Goal: Information Seeking & Learning: Learn about a topic

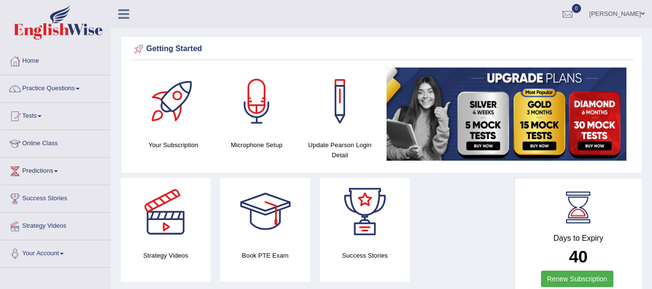
click at [80, 89] on span at bounding box center [78, 89] width 4 height 2
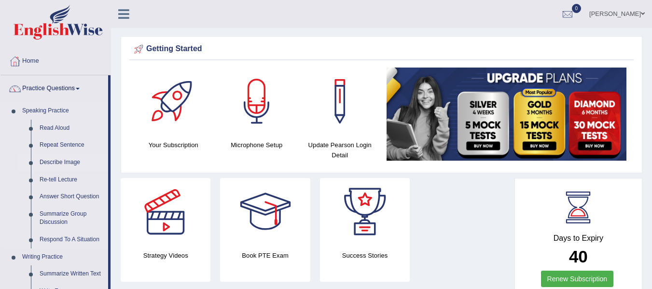
click at [61, 162] on link "Describe Image" at bounding box center [71, 162] width 73 height 17
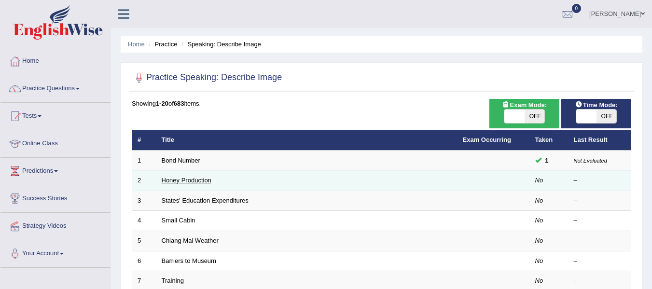
click at [176, 182] on link "Honey Production" at bounding box center [187, 180] width 50 height 7
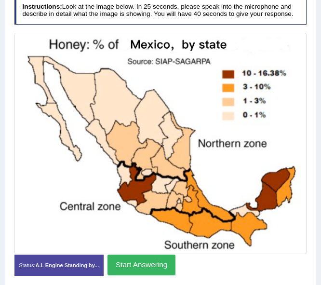
scroll to position [176, 0]
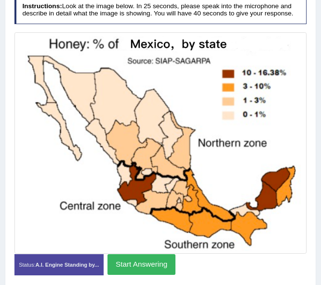
click at [129, 261] on button "Start Answering" at bounding box center [142, 264] width 68 height 21
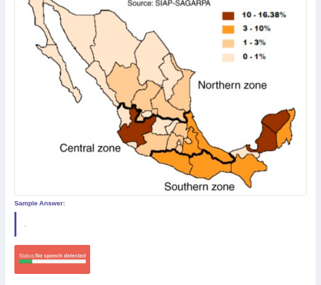
scroll to position [253, 0]
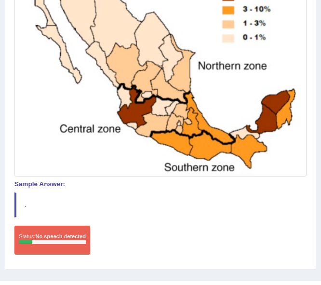
click at [63, 239] on strong "No speech detected" at bounding box center [61, 237] width 50 height 6
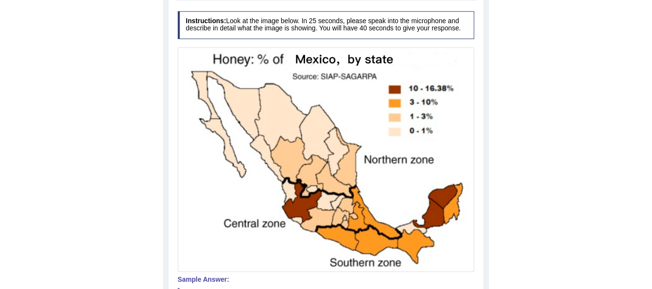
scroll to position [157, 0]
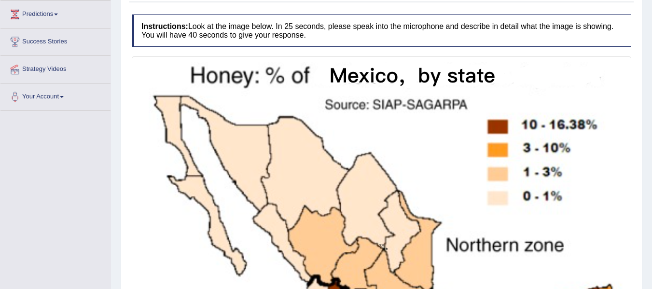
click at [62, 12] on link "Predictions" at bounding box center [55, 13] width 110 height 24
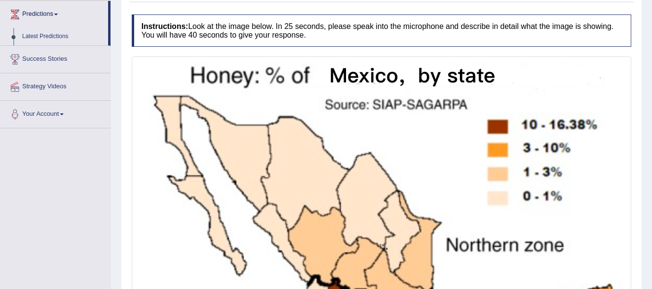
click at [93, 284] on div "Toggle navigation Home Practice Questions Speaking Practice Read Aloud Repeat S…" at bounding box center [326, 206] width 652 height 727
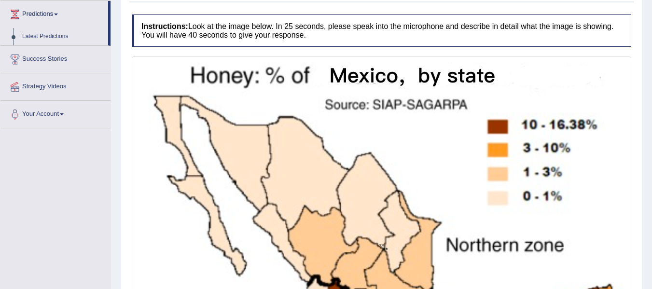
drag, startPoint x: 93, startPoint y: 284, endPoint x: 148, endPoint y: 72, distance: 218.6
click at [148, 72] on div "Toggle navigation Home Practice Questions Speaking Practice Read Aloud Repeat S…" at bounding box center [326, 206] width 652 height 727
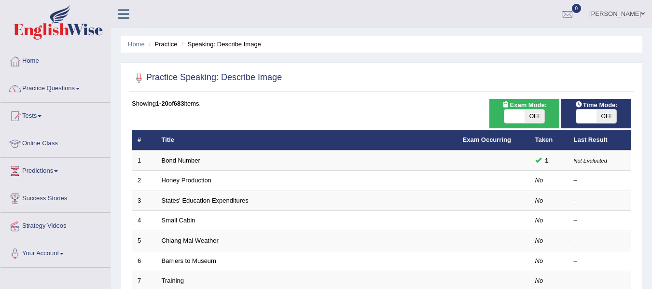
click at [82, 87] on link "Practice Questions" at bounding box center [55, 87] width 110 height 24
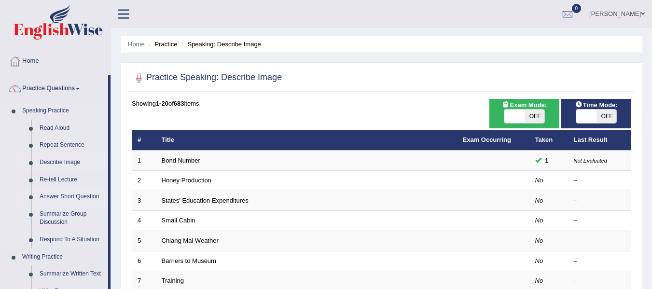
click at [56, 194] on link "Answer Short Question" at bounding box center [71, 196] width 73 height 17
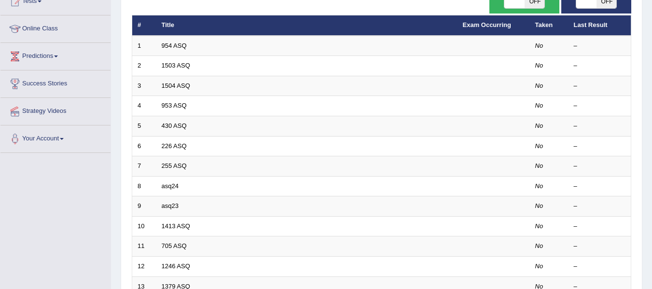
scroll to position [116, 0]
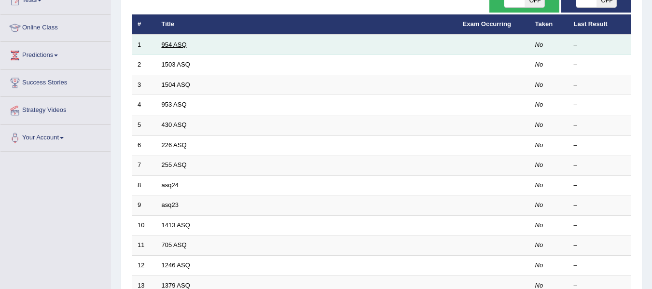
click at [165, 46] on link "954 ASQ" at bounding box center [174, 44] width 25 height 7
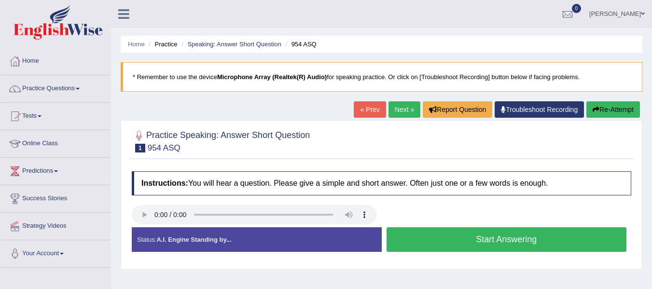
click at [402, 105] on link "Next »" at bounding box center [405, 109] width 32 height 16
click at [472, 236] on button "Start Answering" at bounding box center [507, 239] width 240 height 25
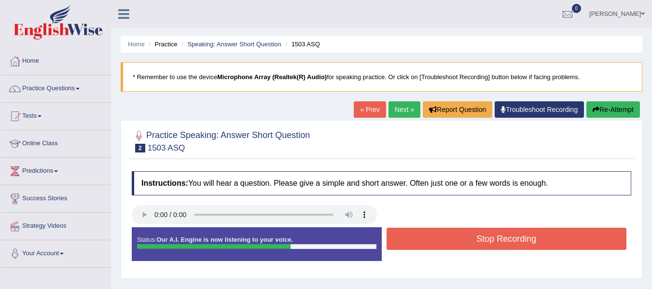
click at [472, 236] on button "Stop Recording" at bounding box center [507, 239] width 240 height 22
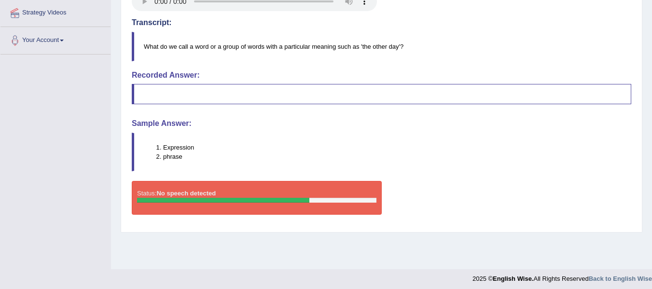
scroll to position [218, 0]
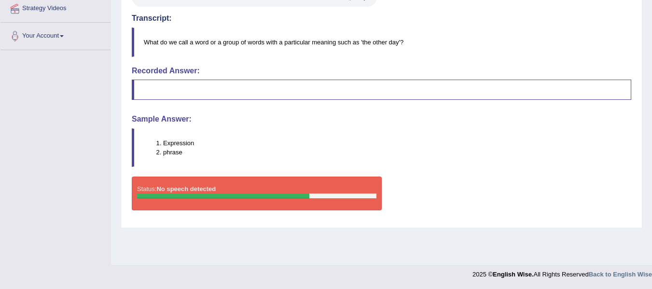
click at [172, 142] on li "Expression" at bounding box center [397, 143] width 468 height 9
click at [144, 86] on blockquote at bounding box center [382, 90] width 500 height 20
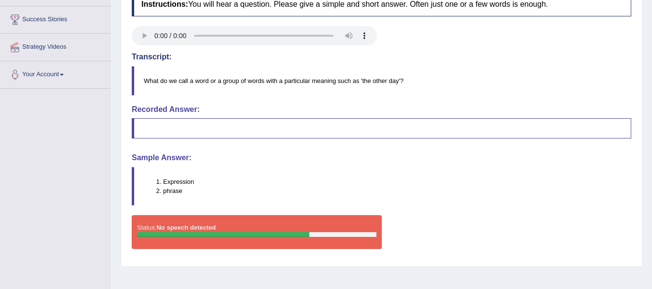
scroll to position [160, 0]
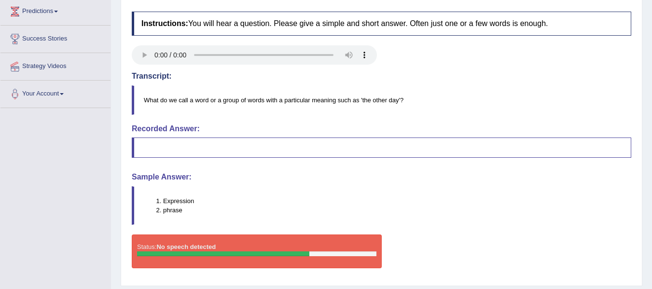
click at [222, 240] on div "Status: No speech detected" at bounding box center [257, 252] width 250 height 34
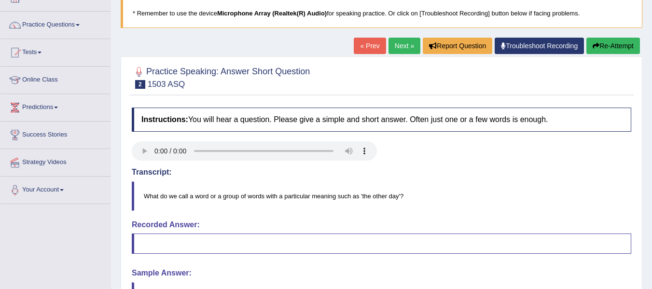
scroll to position [63, 0]
click at [400, 44] on link "Next »" at bounding box center [405, 46] width 32 height 16
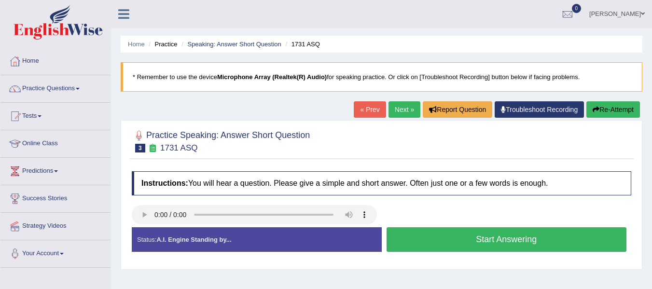
click at [484, 244] on button "Start Answering" at bounding box center [507, 239] width 240 height 25
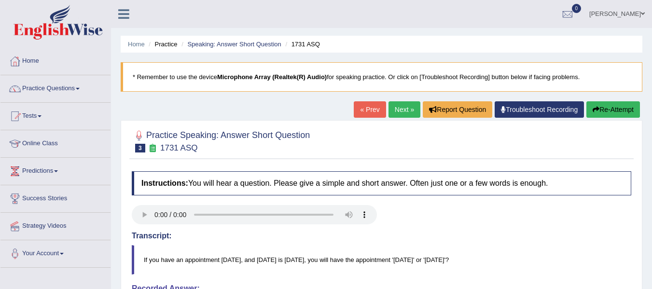
click at [397, 108] on link "Next »" at bounding box center [405, 109] width 32 height 16
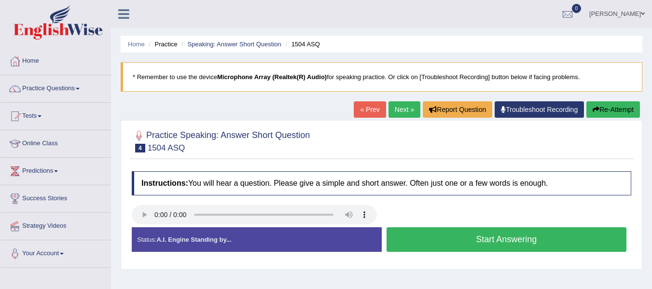
click at [523, 236] on button "Start Answering" at bounding box center [507, 239] width 240 height 25
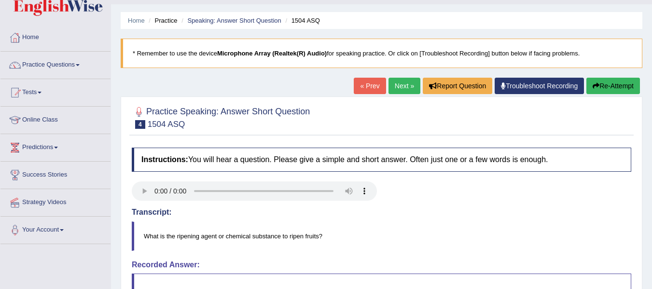
scroll to position [19, 0]
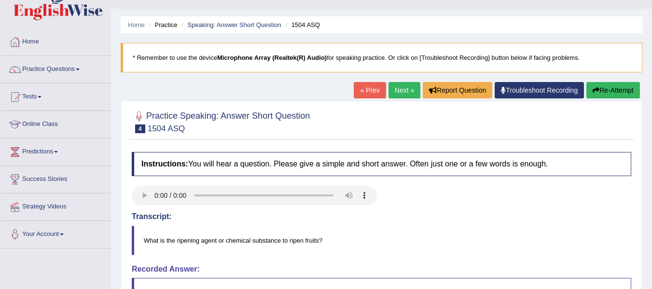
click at [397, 89] on link "Next »" at bounding box center [405, 90] width 32 height 16
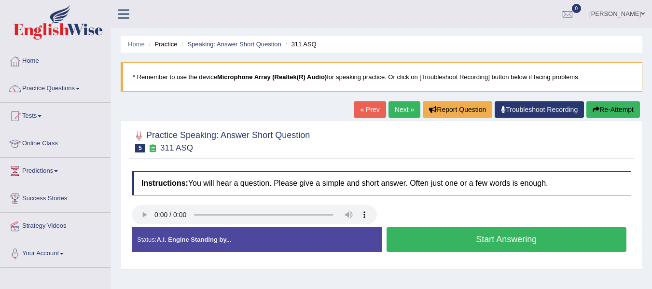
click at [444, 245] on button "Start Answering" at bounding box center [507, 239] width 240 height 25
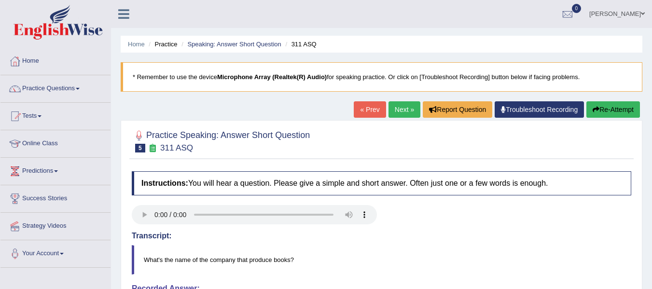
click at [399, 112] on link "Next »" at bounding box center [405, 109] width 32 height 16
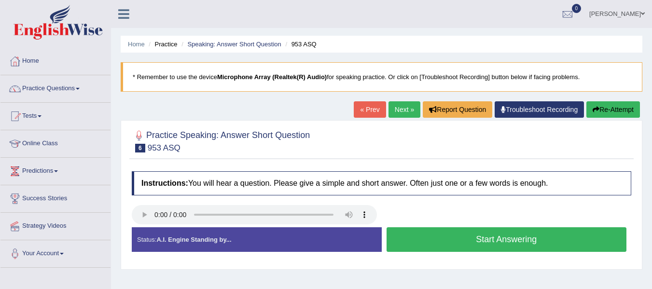
click at [468, 239] on button "Start Answering" at bounding box center [507, 239] width 240 height 25
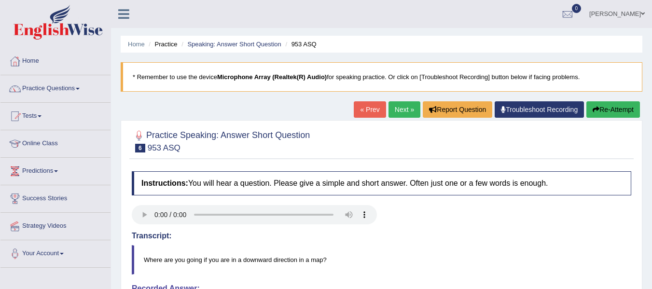
click at [394, 105] on link "Next »" at bounding box center [405, 109] width 32 height 16
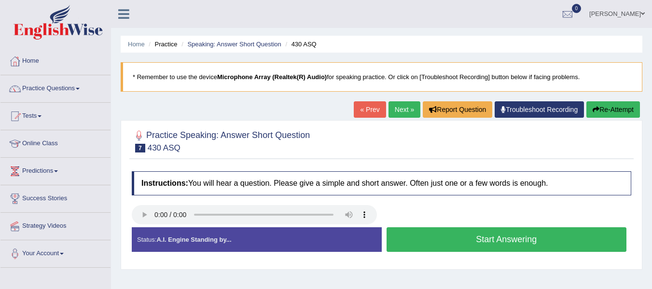
click at [475, 244] on button "Start Answering" at bounding box center [507, 239] width 240 height 25
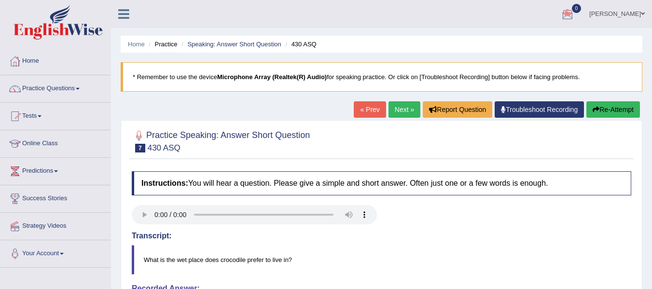
click at [405, 108] on link "Next »" at bounding box center [405, 109] width 32 height 16
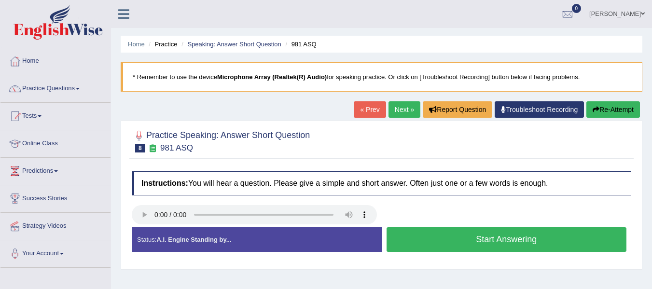
click at [447, 242] on button "Start Answering" at bounding box center [507, 239] width 240 height 25
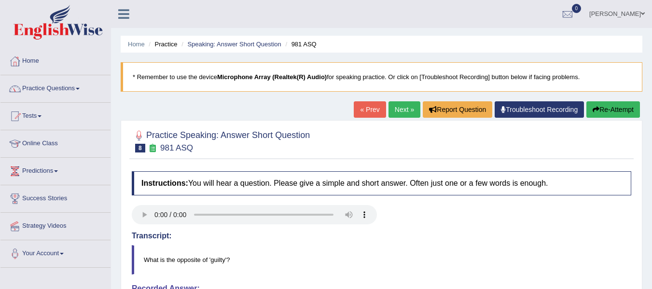
click at [80, 88] on span at bounding box center [78, 89] width 4 height 2
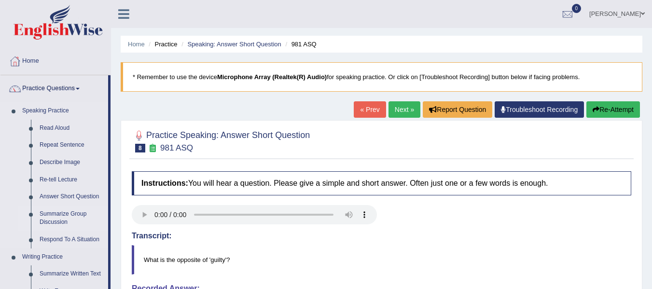
click at [59, 217] on link "Summarize Group Discussion" at bounding box center [71, 219] width 73 height 26
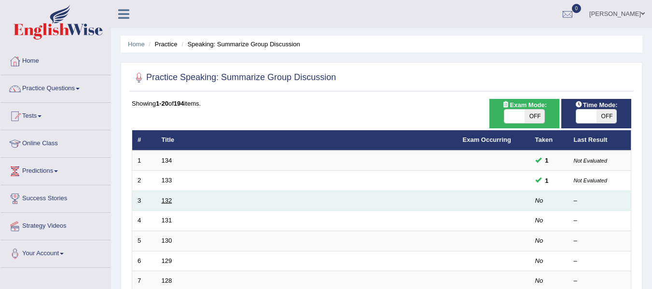
click at [166, 200] on link "132" at bounding box center [167, 200] width 11 height 7
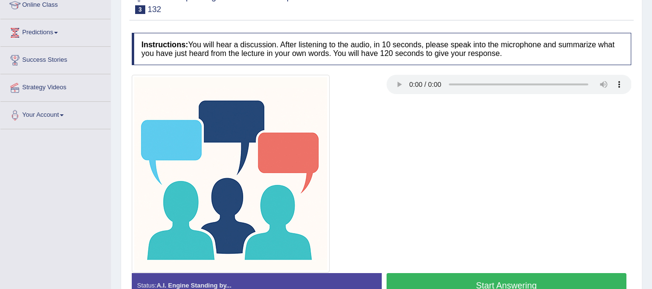
scroll to position [135, 0]
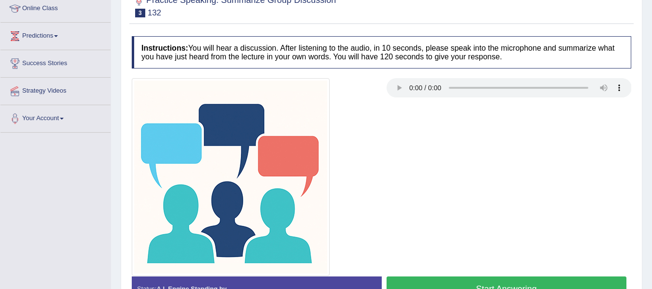
click at [527, 282] on button "Start Answering" at bounding box center [507, 289] width 240 height 25
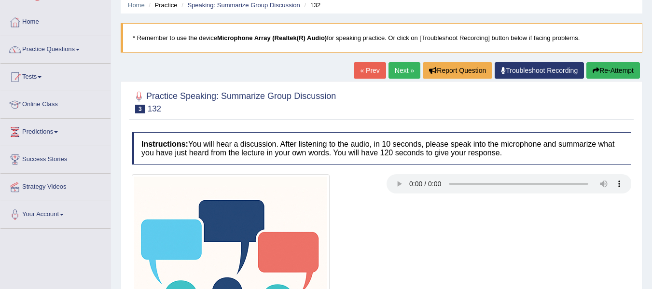
scroll to position [0, 0]
